Goal: Task Accomplishment & Management: Manage account settings

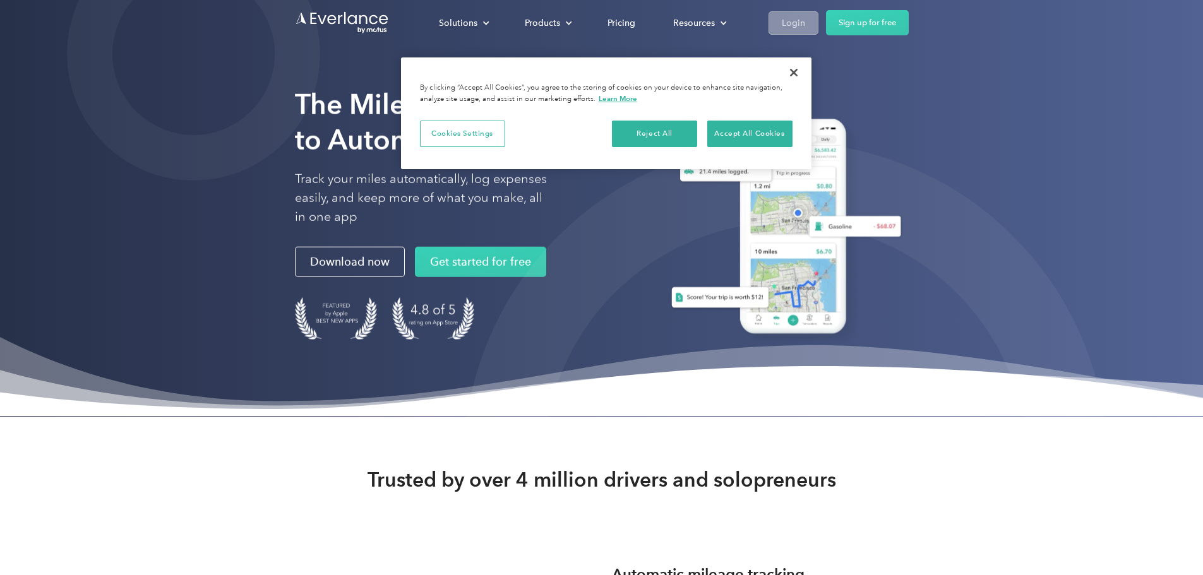
click at [805, 27] on div "Login" at bounding box center [793, 23] width 23 height 16
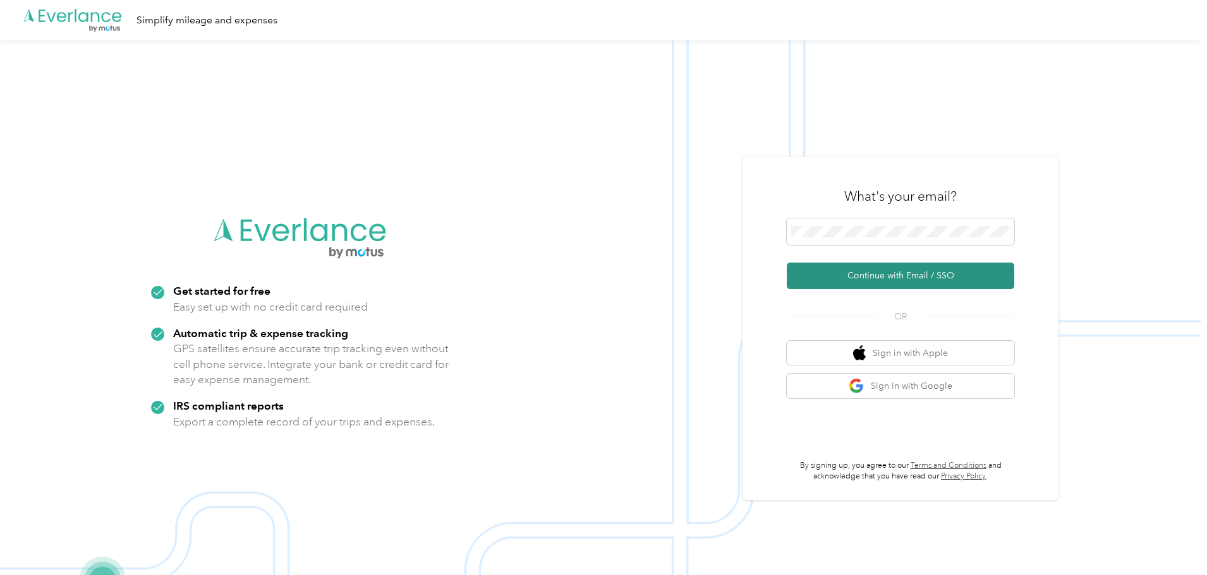
click at [986, 275] on button "Continue with Email / SSO" at bounding box center [899, 276] width 227 height 27
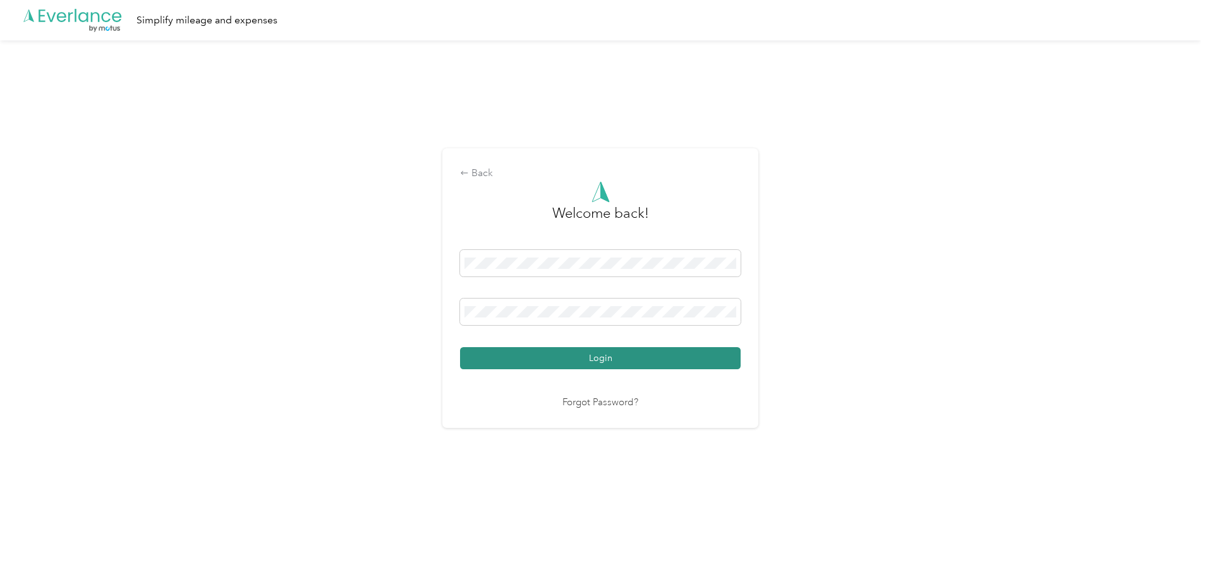
click at [593, 349] on button "Login" at bounding box center [600, 358] width 280 height 22
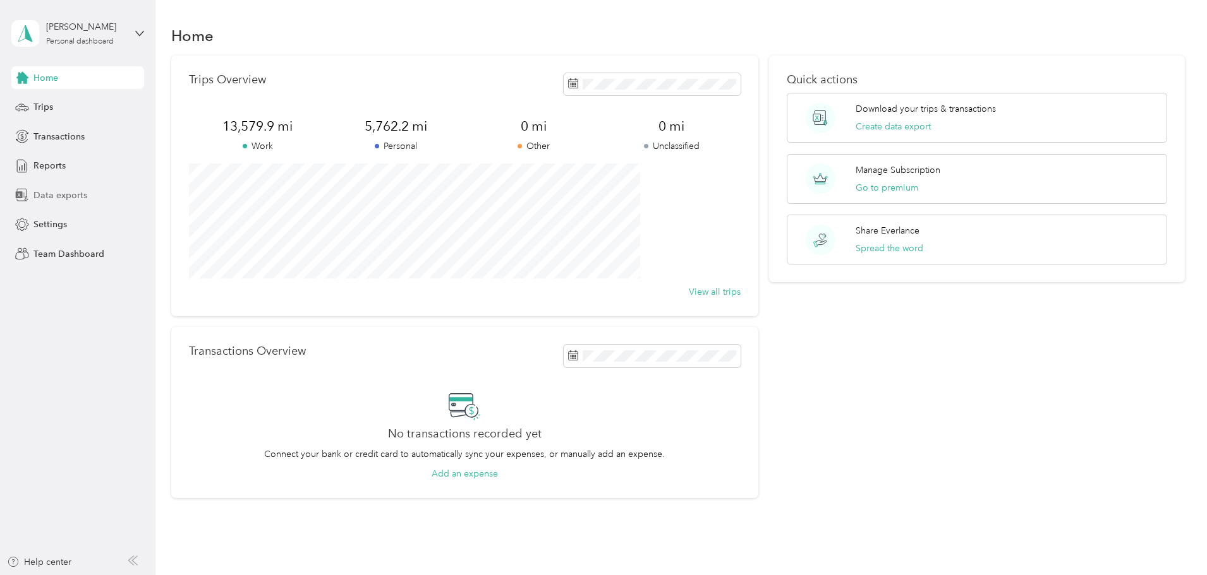
click at [79, 195] on span "Data exports" at bounding box center [60, 195] width 54 height 13
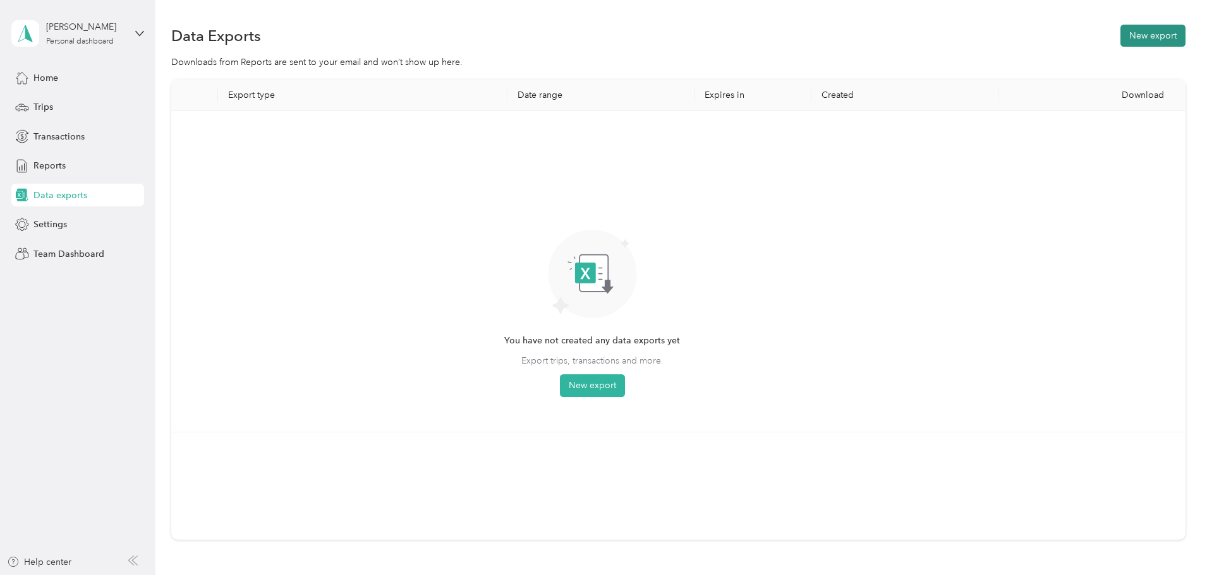
click at [1120, 39] on button "New export" at bounding box center [1152, 36] width 65 height 22
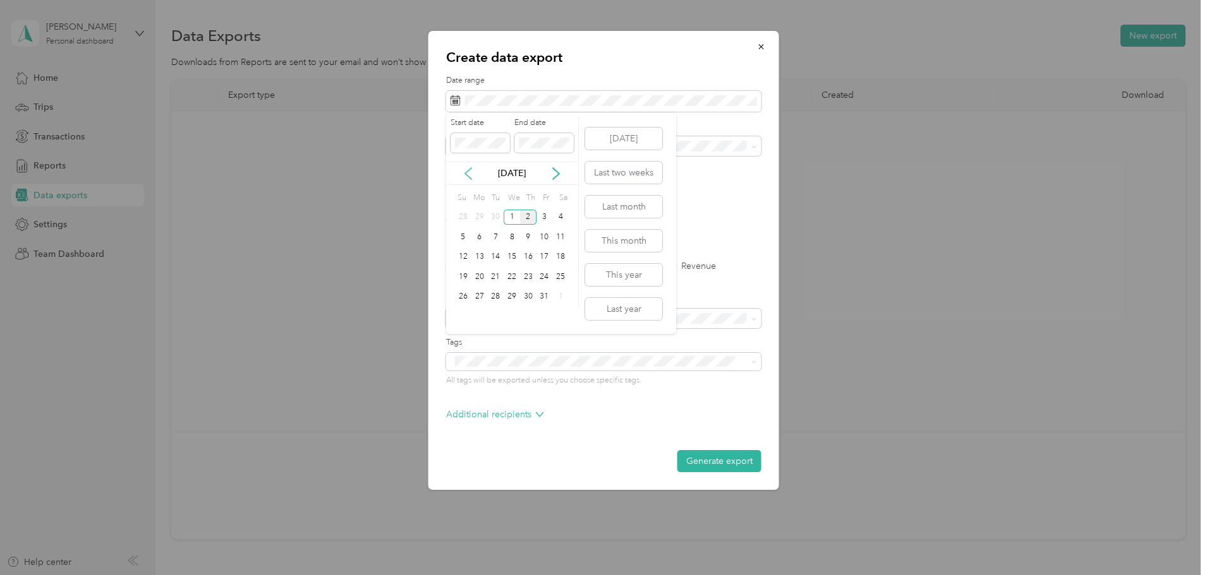
click at [466, 176] on icon at bounding box center [468, 173] width 13 height 13
click at [473, 220] on div "1" at bounding box center [479, 218] width 16 height 16
click at [493, 303] on div "30" at bounding box center [495, 297] width 16 height 16
click at [490, 269] on label "Trips" at bounding box center [499, 266] width 32 height 9
click at [565, 368] on span at bounding box center [603, 362] width 315 height 18
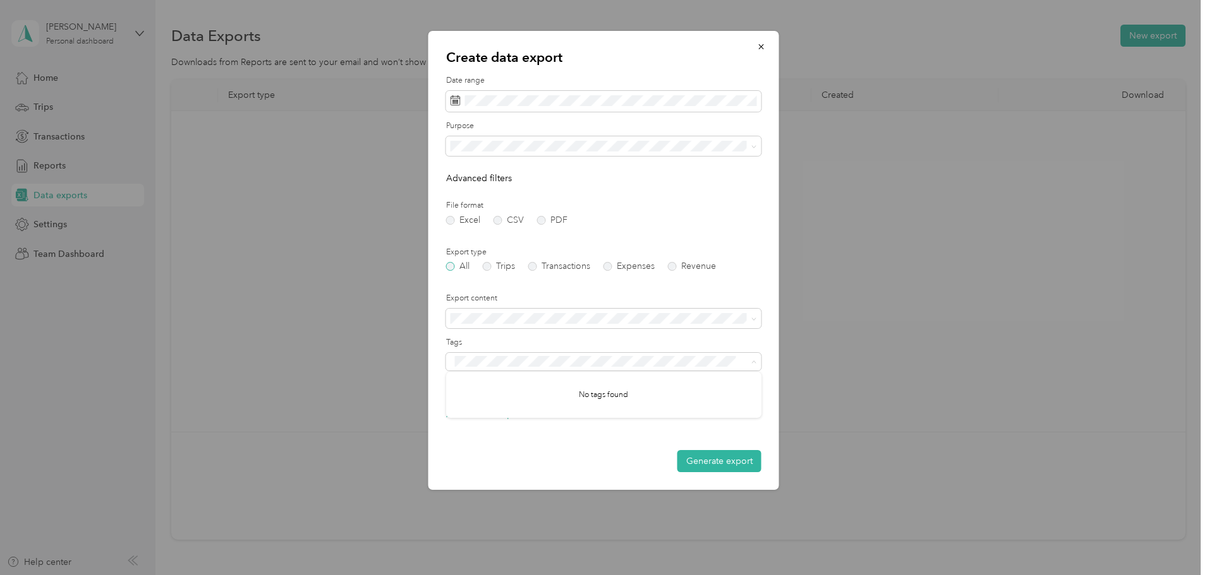
click at [456, 267] on label "All" at bounding box center [457, 266] width 23 height 9
click at [548, 196] on li "Work" at bounding box center [603, 190] width 315 height 22
click at [725, 461] on button "Generate export" at bounding box center [719, 461] width 84 height 22
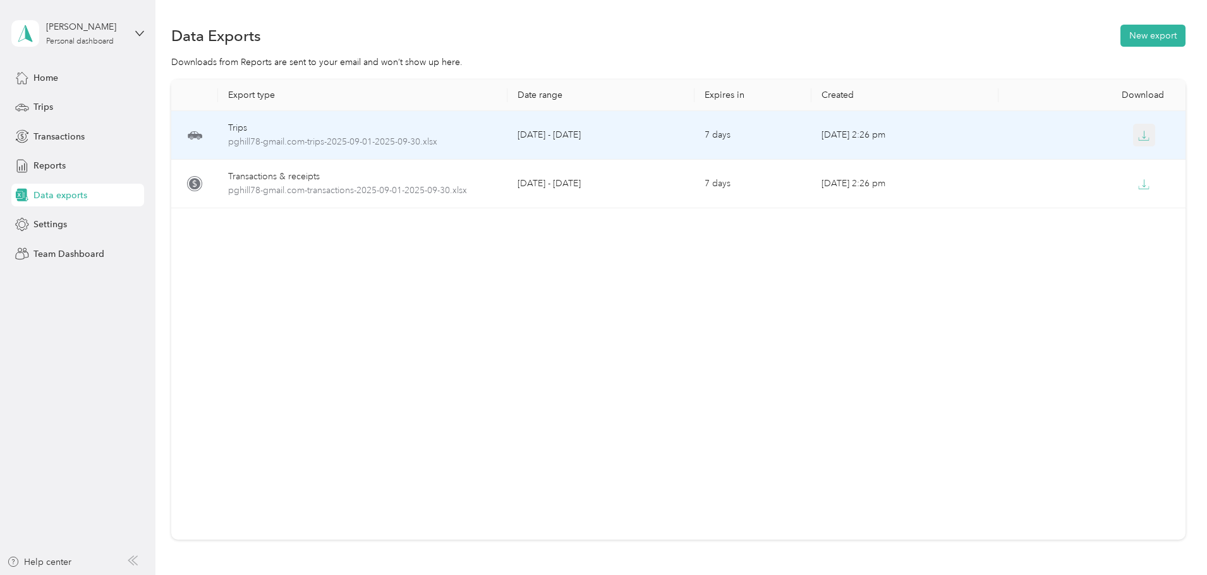
click at [1138, 134] on icon "button" at bounding box center [1143, 135] width 11 height 11
